Goal: Obtain resource: Download file/media

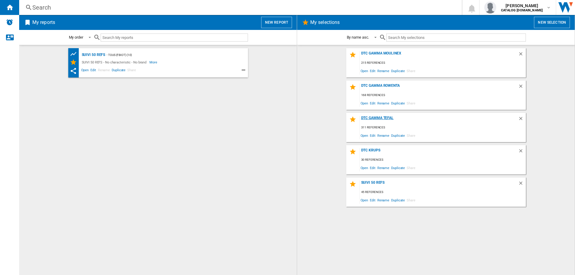
click at [378, 117] on div "DTC GAMMA TEFAL" at bounding box center [439, 120] width 158 height 8
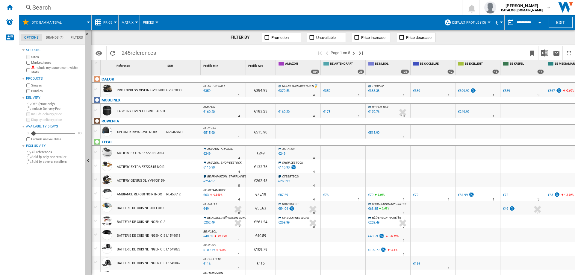
click at [478, 23] on span "Default profile (13)" at bounding box center [469, 23] width 34 height 4
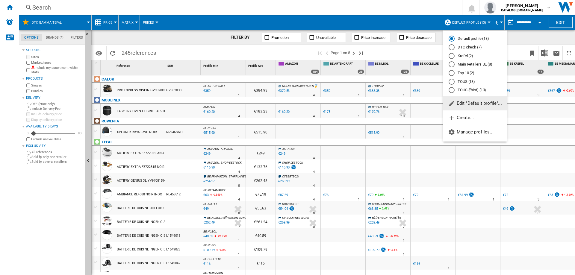
click at [444, 45] on div "Identifiers SKU - Stock Keeping Unit EAN - European Article Numbering Show SKU'…" at bounding box center [333, 52] width 484 height 15
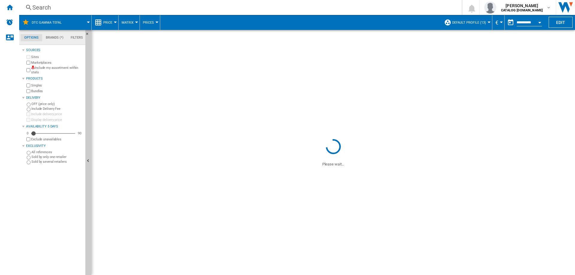
click at [453, 46] on span at bounding box center [447, 53] width 157 height 14
click at [462, 23] on span "Default profile (13)" at bounding box center [469, 23] width 34 height 4
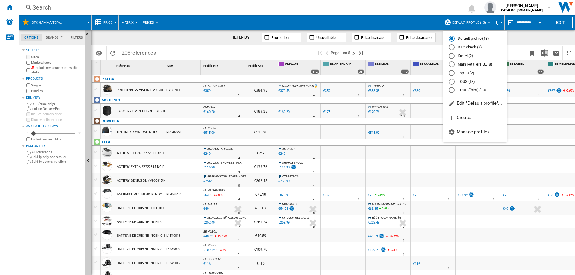
click at [452, 49] on div "DTC check (7)" at bounding box center [452, 47] width 6 height 6
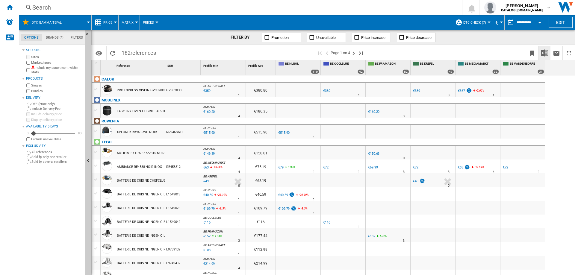
click at [543, 55] on img "Download in Excel" at bounding box center [544, 52] width 7 height 7
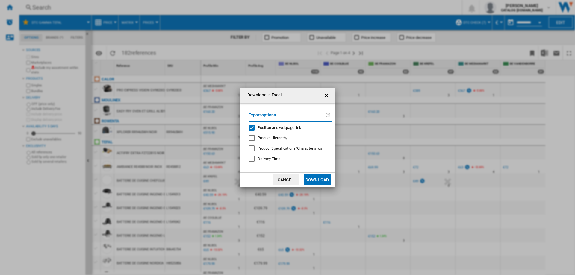
click at [253, 129] on div "Position and webpage link" at bounding box center [252, 128] width 6 height 6
click at [321, 182] on button "Download" at bounding box center [317, 180] width 27 height 11
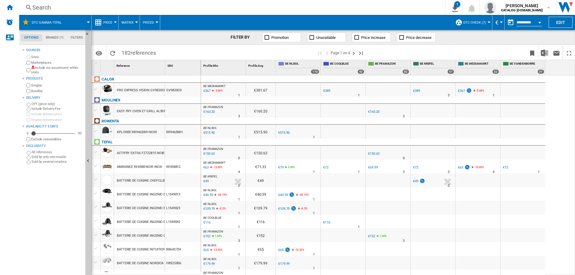
click at [482, 25] on button "DTC check (7)" at bounding box center [476, 22] width 26 height 15
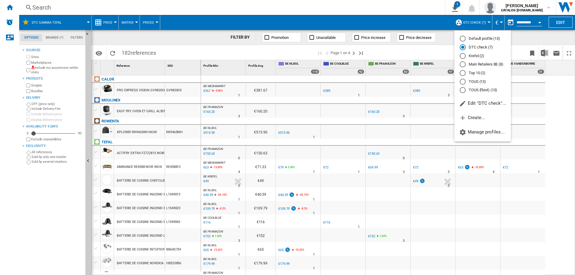
drag, startPoint x: 466, startPoint y: 40, endPoint x: 485, endPoint y: 64, distance: 30.3
click at [466, 40] on md-radio-button "Default profile (13)" at bounding box center [483, 39] width 46 height 6
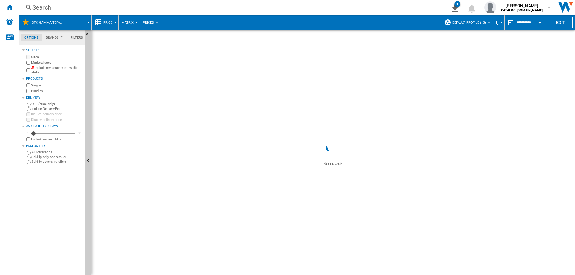
click at [482, 22] on span "Default profile (13)" at bounding box center [469, 23] width 34 height 4
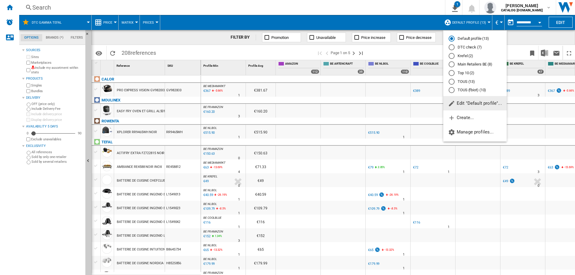
click at [471, 47] on md-radio-button "DTC check (7)" at bounding box center [475, 48] width 53 height 6
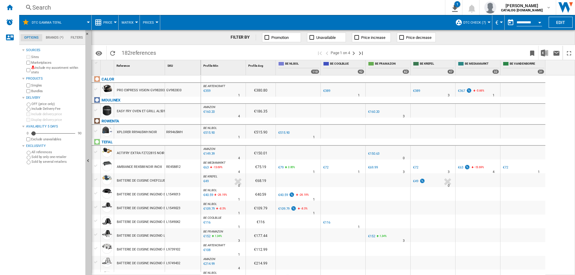
click at [65, 18] on button "DTC GAMMA TEFAL" at bounding box center [50, 22] width 36 height 15
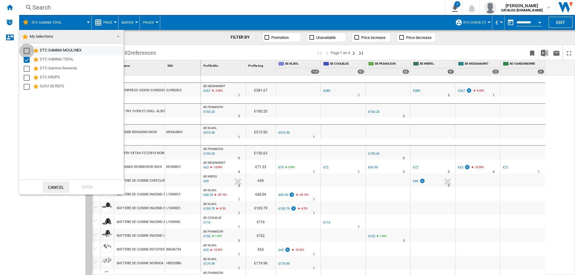
click at [26, 52] on div "Select" at bounding box center [27, 51] width 6 height 6
click at [27, 60] on div "Select" at bounding box center [27, 60] width 6 height 6
click at [87, 184] on div "Open" at bounding box center [87, 187] width 26 height 11
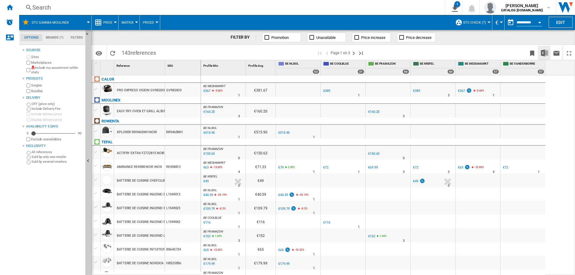
click at [543, 54] on img "Download in Excel" at bounding box center [544, 52] width 7 height 7
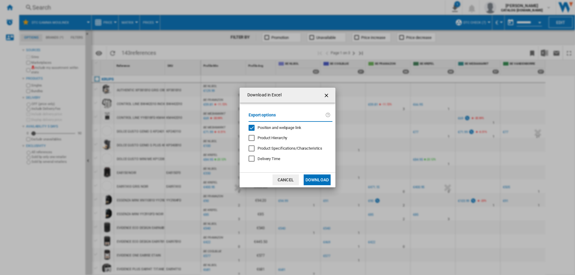
click at [253, 129] on div "Position and webpage link" at bounding box center [252, 128] width 6 height 6
click at [316, 181] on button "Download" at bounding box center [317, 180] width 27 height 11
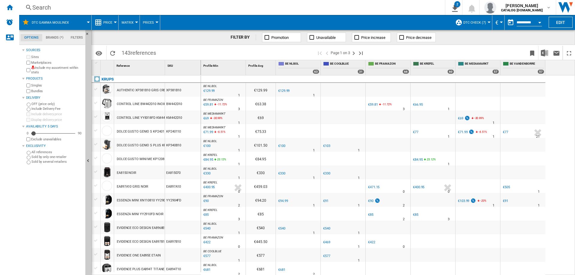
click at [64, 21] on span "DTC GAMMA MOULINEX" at bounding box center [50, 23] width 37 height 4
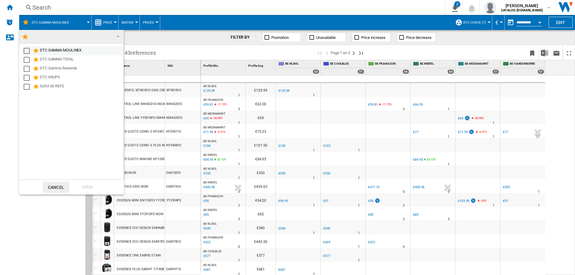
click at [27, 52] on div "Select" at bounding box center [27, 51] width 6 height 6
click at [27, 70] on div "Select" at bounding box center [27, 69] width 6 height 6
drag, startPoint x: 96, startPoint y: 177, endPoint x: 96, endPoint y: 181, distance: 3.9
click at [96, 178] on div "DTC GAMMA MOULINEX DTC GAMMA TEFAL DTC Gamma Rowenta DTC KRUPS SUIVI 50 REFS" at bounding box center [71, 111] width 105 height 136
click at [95, 185] on div "Open" at bounding box center [87, 187] width 26 height 11
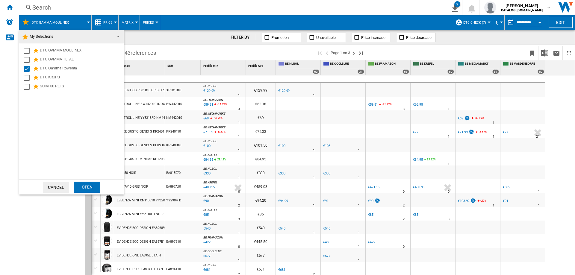
click at [95, 188] on div at bounding box center [96, 185] width 6 height 5
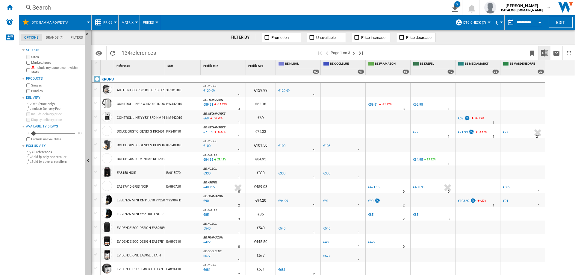
click at [546, 54] on img "Download in Excel" at bounding box center [544, 52] width 7 height 7
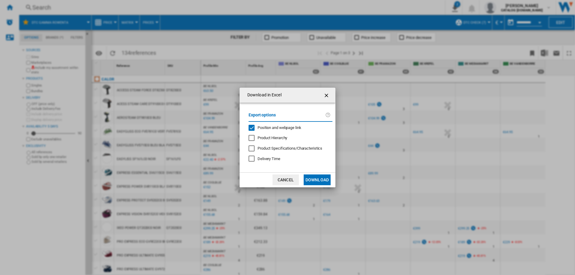
click at [253, 128] on div "Position and webpage link" at bounding box center [252, 128] width 6 height 6
click at [320, 181] on button "Download" at bounding box center [317, 180] width 27 height 11
